Goal: Task Accomplishment & Management: Use online tool/utility

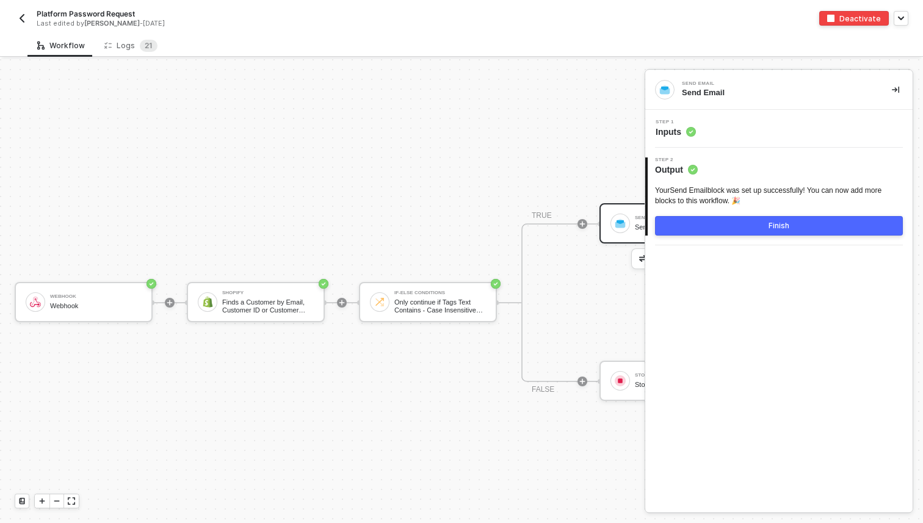
scroll to position [0, 233]
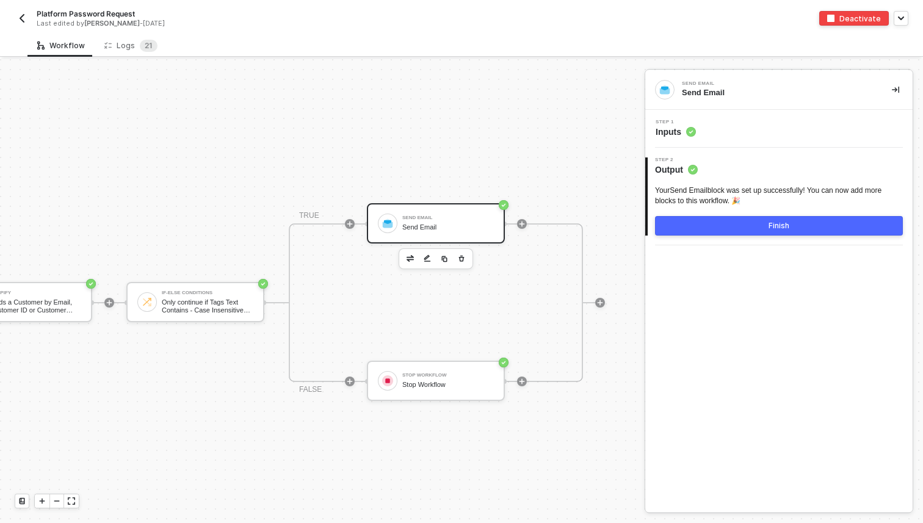
click at [24, 18] on img "button" at bounding box center [22, 18] width 10 height 10
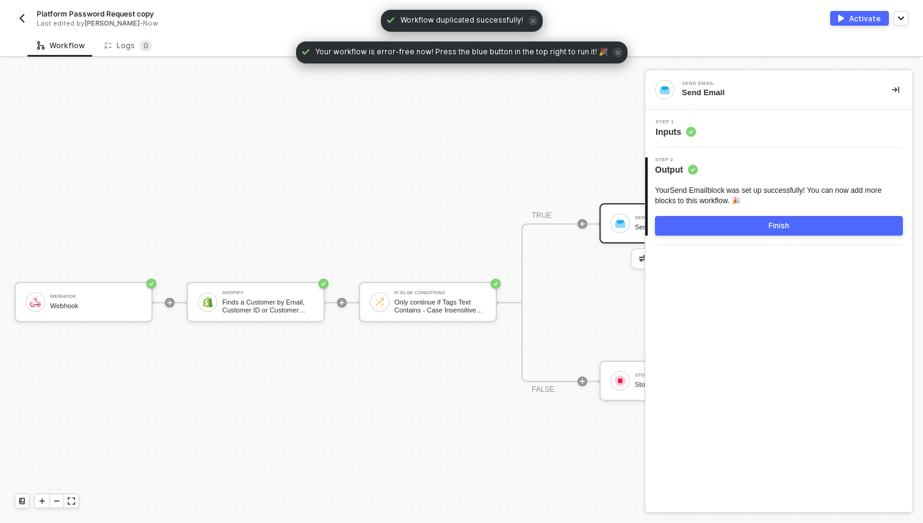
scroll to position [23, 0]
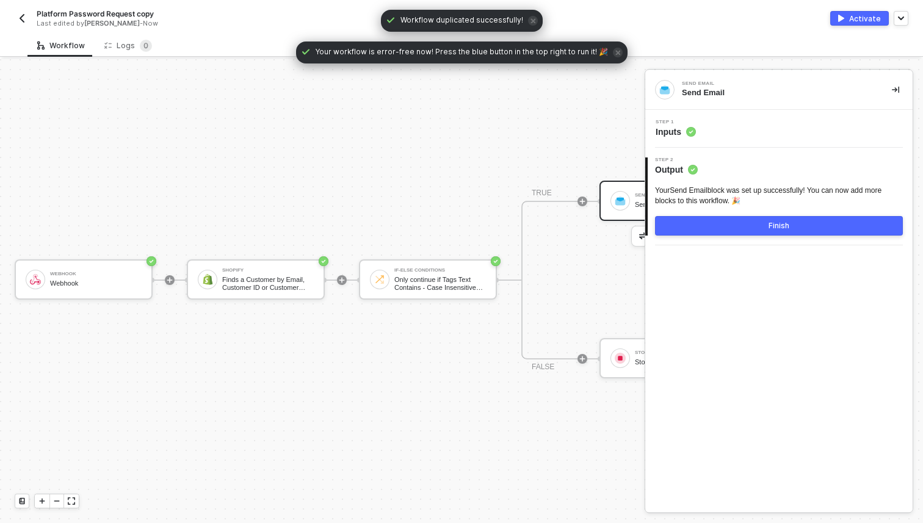
click at [139, 16] on span "Platform Password Request copy" at bounding box center [95, 14] width 117 height 10
click at [175, 16] on input "Platform Password Request copy" at bounding box center [141, 14] width 208 height 15
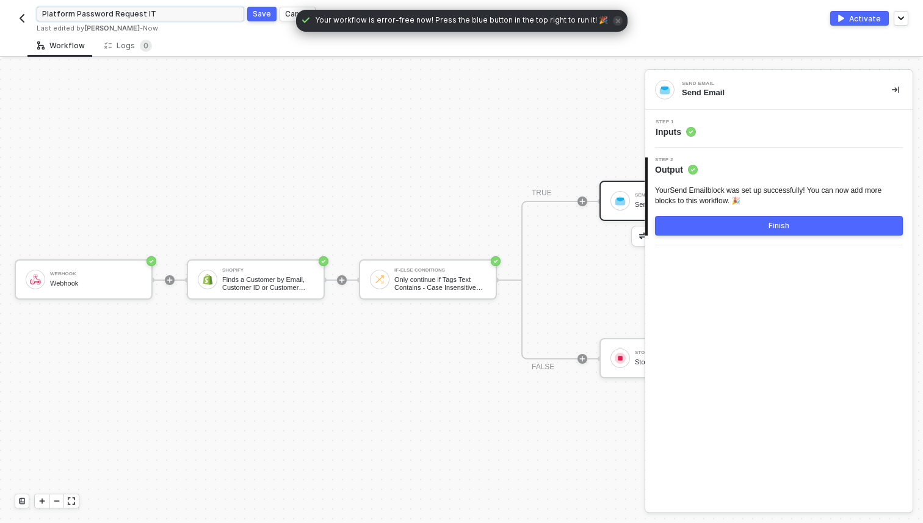
type input "Platform Password Request IT"
click button "Save" at bounding box center [261, 14] width 29 height 15
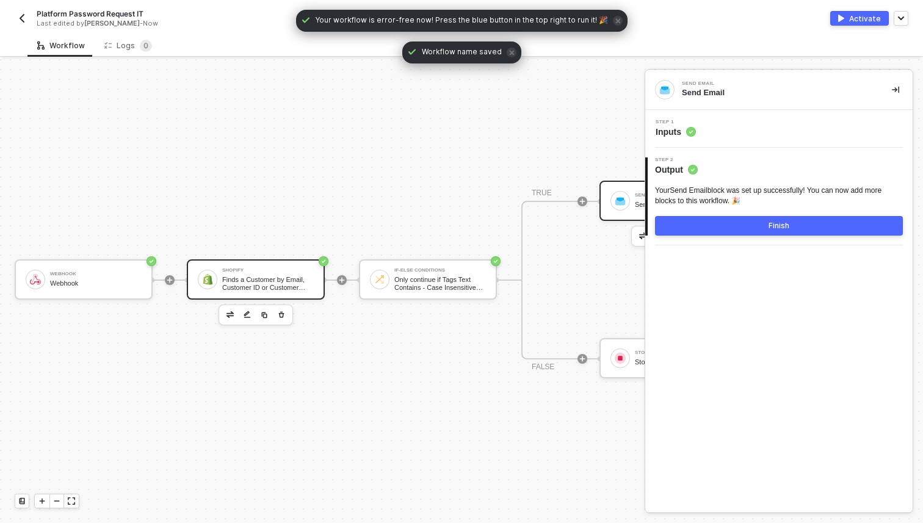
click at [268, 285] on div "Finds a Customer by Email, Customer ID or Customer Phone Number" at bounding box center [268, 283] width 92 height 15
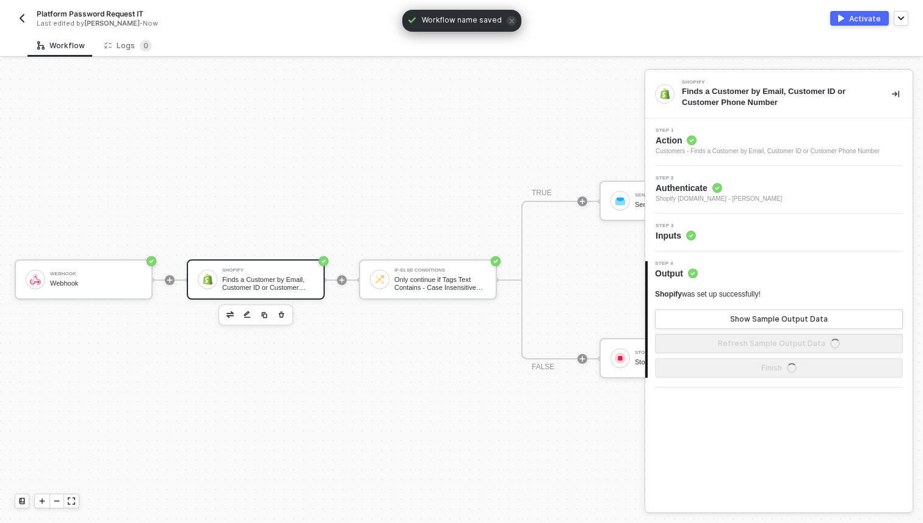
click at [738, 186] on span "Authenticate" at bounding box center [719, 188] width 126 height 12
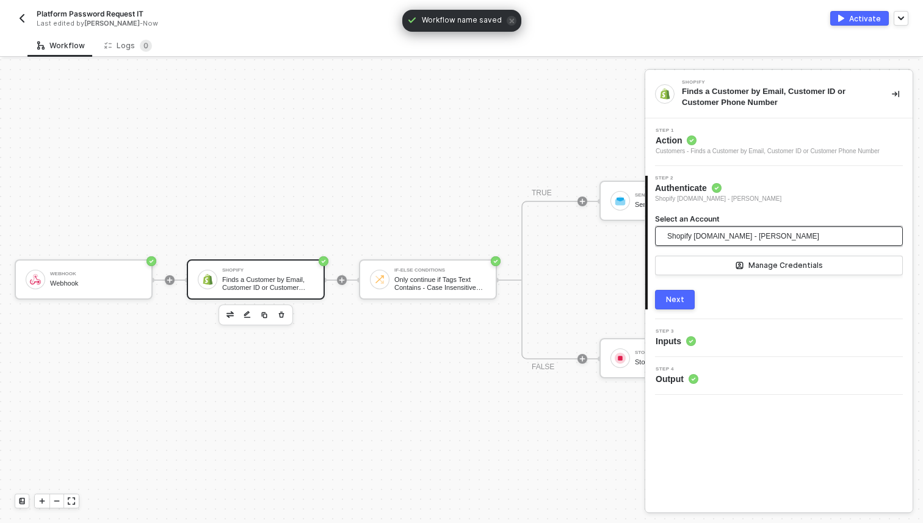
click at [696, 227] on span "Shopify bbysandboxemployeestore.myshopify.com - Ivan Biriuk" at bounding box center [744, 236] width 152 height 18
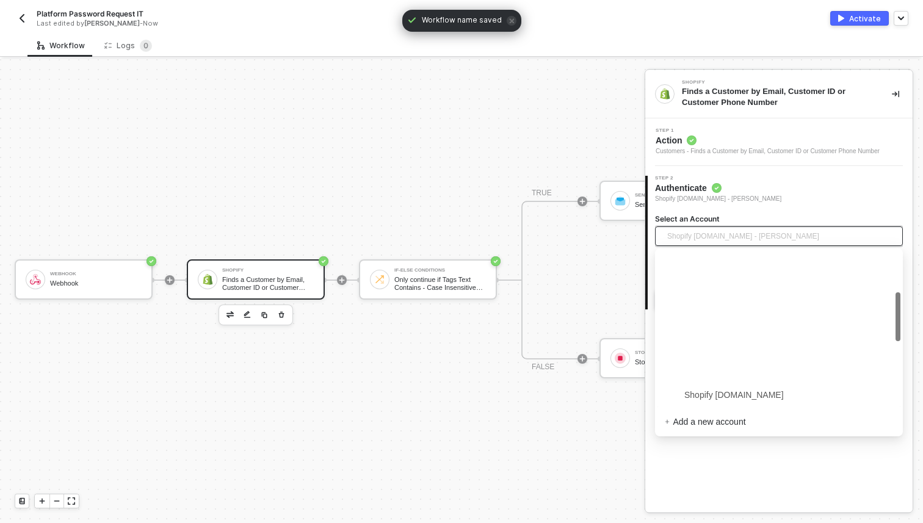
scroll to position [133, 0]
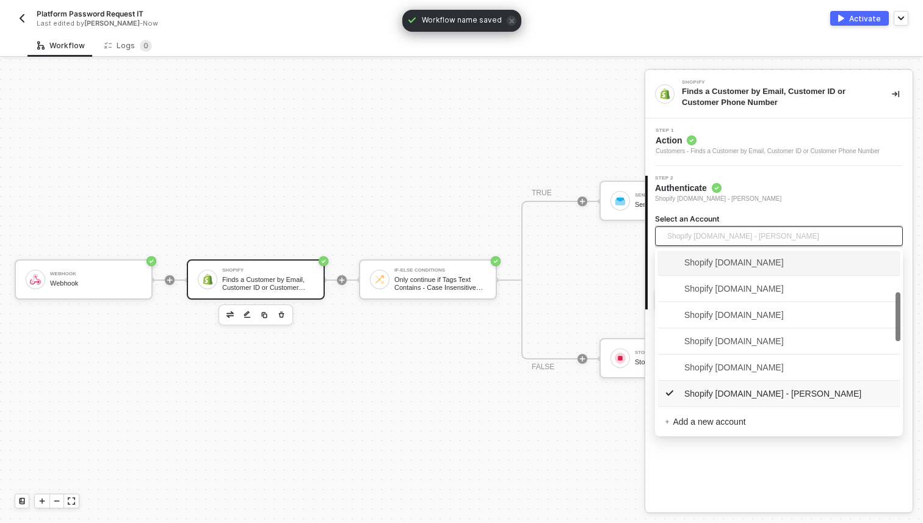
click at [719, 264] on span "Shopify itemployeesale.myshopify.com" at bounding box center [724, 262] width 119 height 13
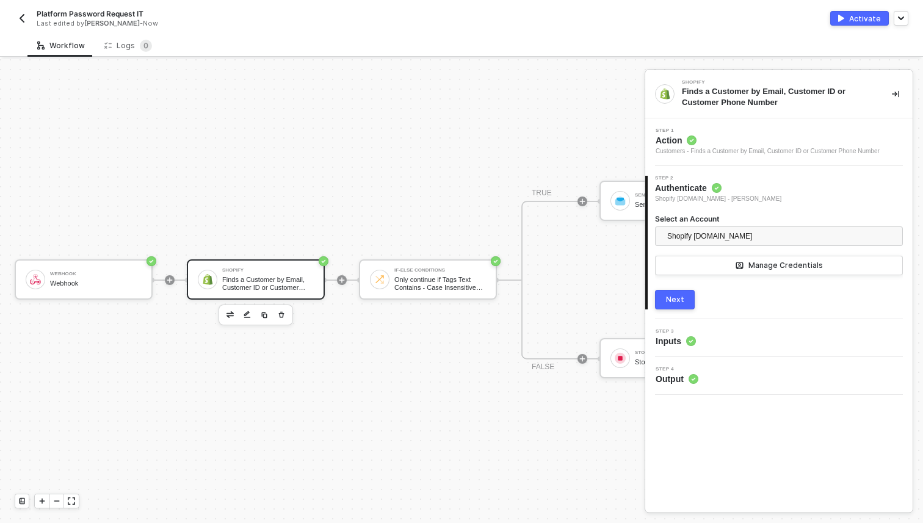
click at [674, 300] on div "Next" at bounding box center [675, 300] width 18 height 10
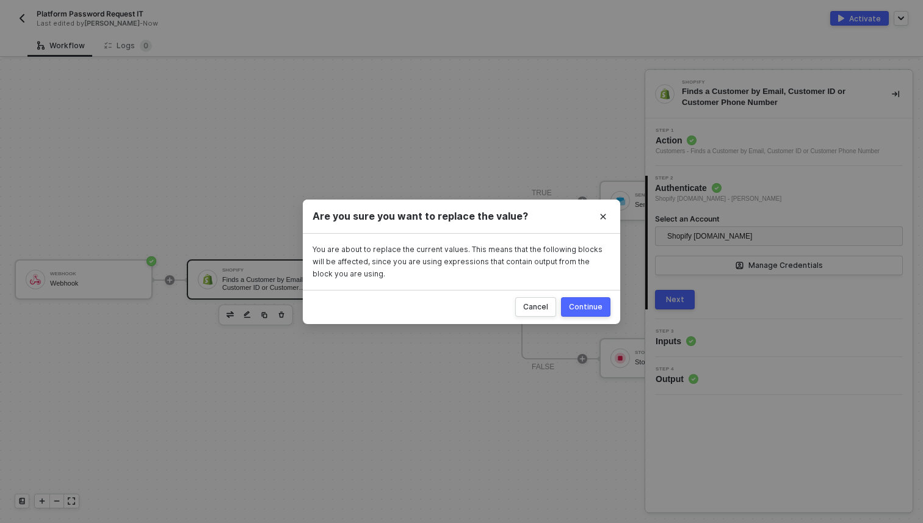
click at [597, 310] on div "Continue" at bounding box center [586, 307] width 34 height 10
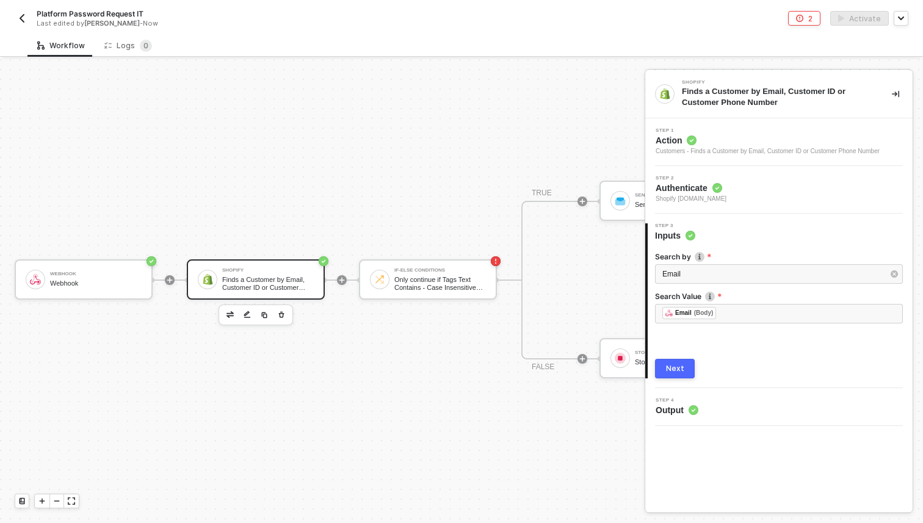
click at [755, 287] on div at bounding box center [779, 288] width 248 height 5
click at [685, 367] on button "Next" at bounding box center [675, 369] width 40 height 20
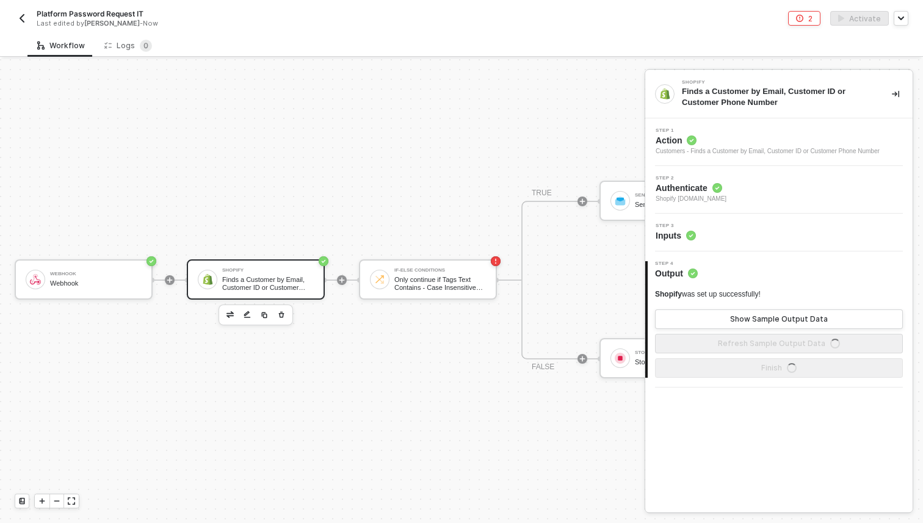
click at [699, 226] on div "Step 3 Inputs" at bounding box center [781, 233] width 264 height 18
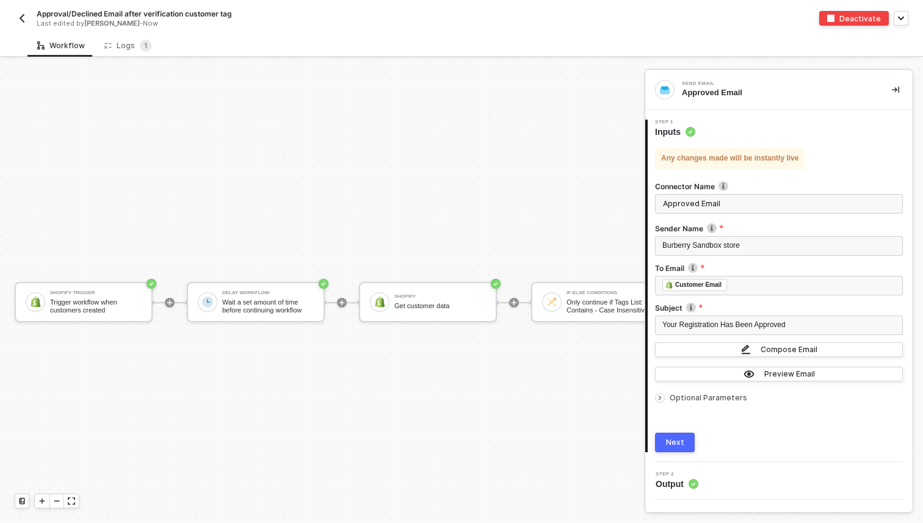
scroll to position [23, 432]
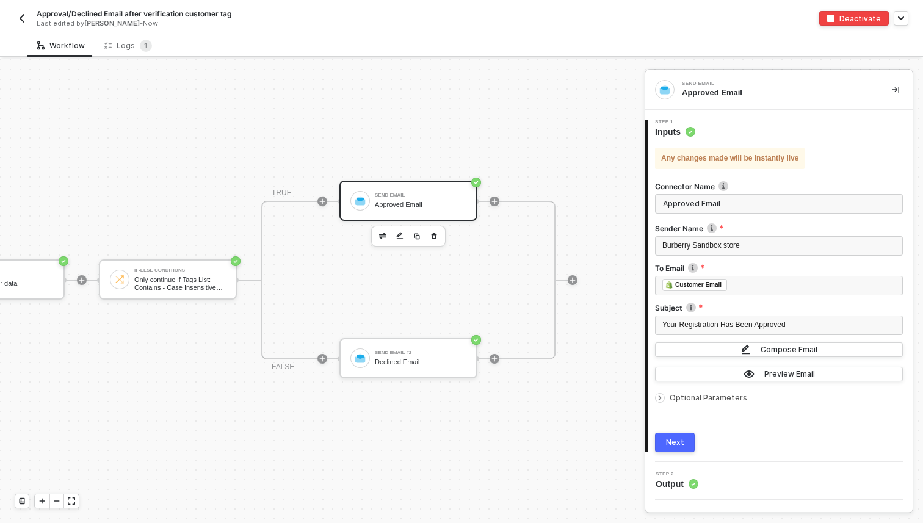
click at [16, 19] on button "button" at bounding box center [22, 18] width 15 height 15
